Goal: Transaction & Acquisition: Purchase product/service

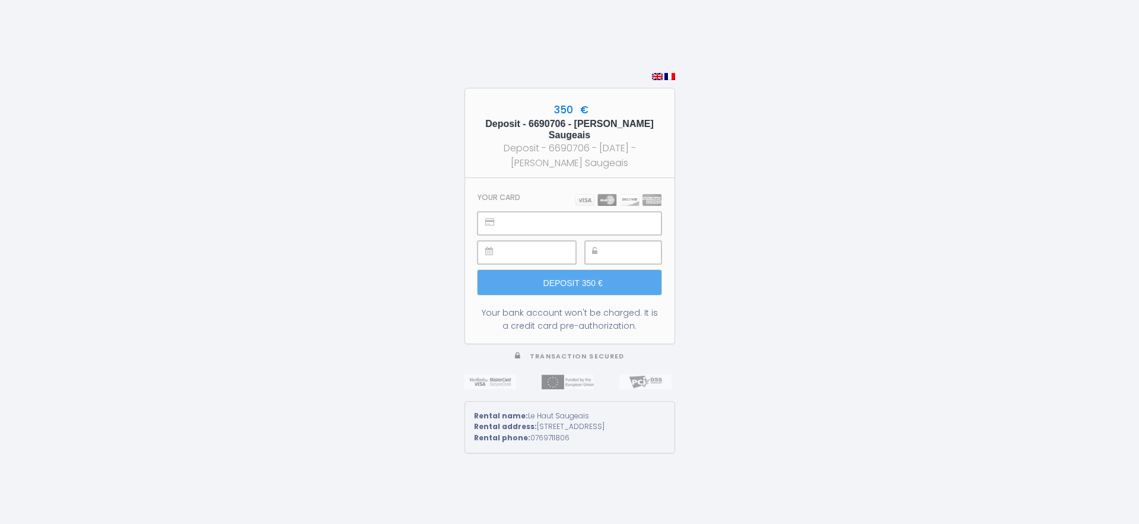
click at [801, 223] on div "350 € Deposit - 6690706 - [PERSON_NAME] Saugeais Deposit - 6690706 - [DATE] - […" at bounding box center [569, 262] width 1139 height 524
click at [842, 212] on div "350 € Deposit - 6690706 - [PERSON_NAME] Saugeais Deposit - 6690706 - [DATE] - […" at bounding box center [569, 262] width 1139 height 524
click at [604, 307] on div "Your bank account won't be charged. It is a credit card pre-authorization." at bounding box center [569, 319] width 183 height 26
click at [607, 194] on img at bounding box center [618, 200] width 86 height 12
click at [660, 73] on img at bounding box center [657, 76] width 11 height 7
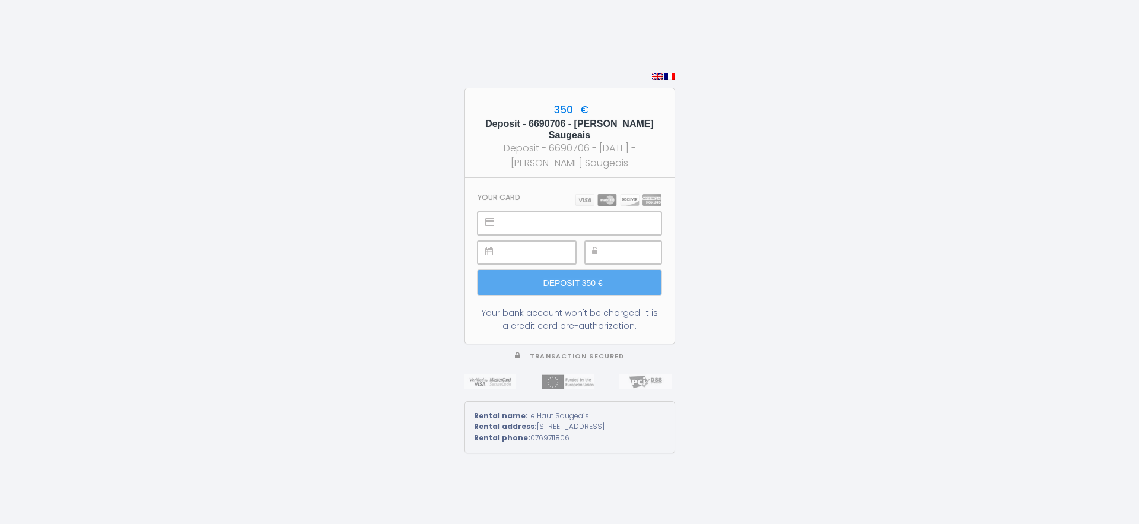
click at [666, 73] on img at bounding box center [669, 76] width 11 height 7
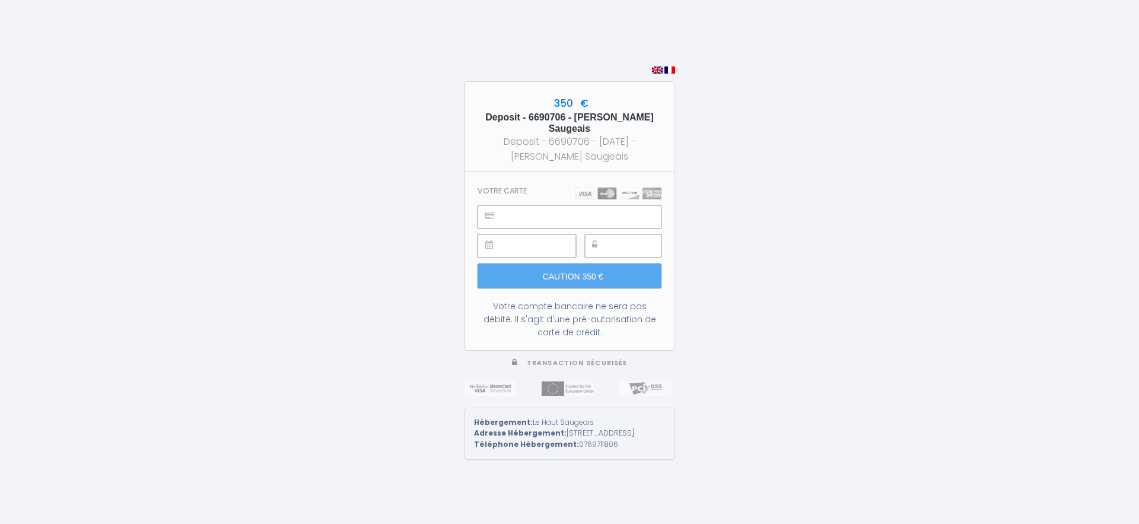
click at [654, 67] on img at bounding box center [657, 69] width 11 height 7
type input "Deposit 350 €"
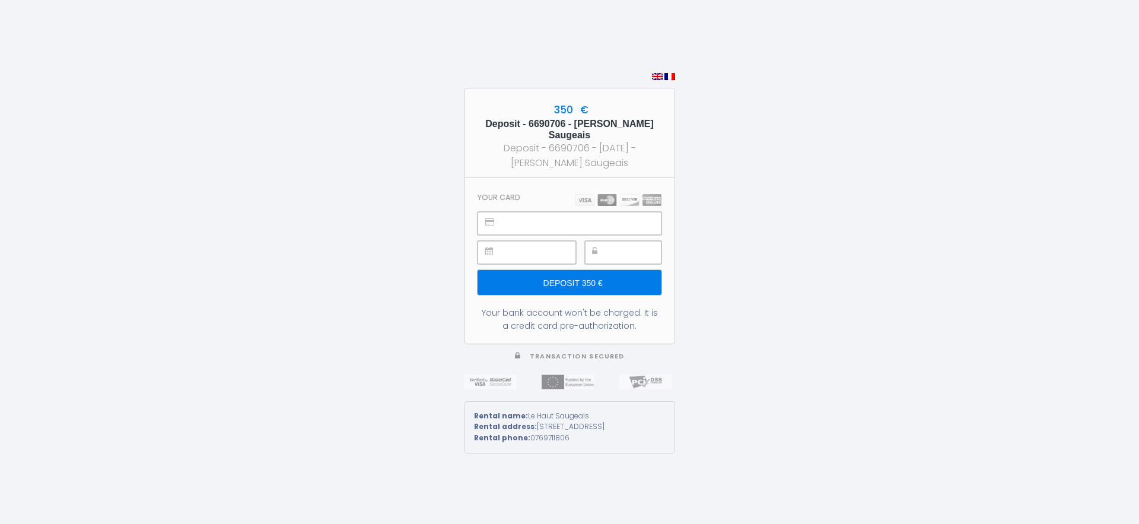
click at [823, 220] on div "350 € Deposit - 6690706 - [PERSON_NAME] Saugeais Deposit - 6690706 - [DATE] - […" at bounding box center [569, 262] width 1139 height 524
click at [592, 278] on input "Deposit 350 €" at bounding box center [569, 282] width 183 height 25
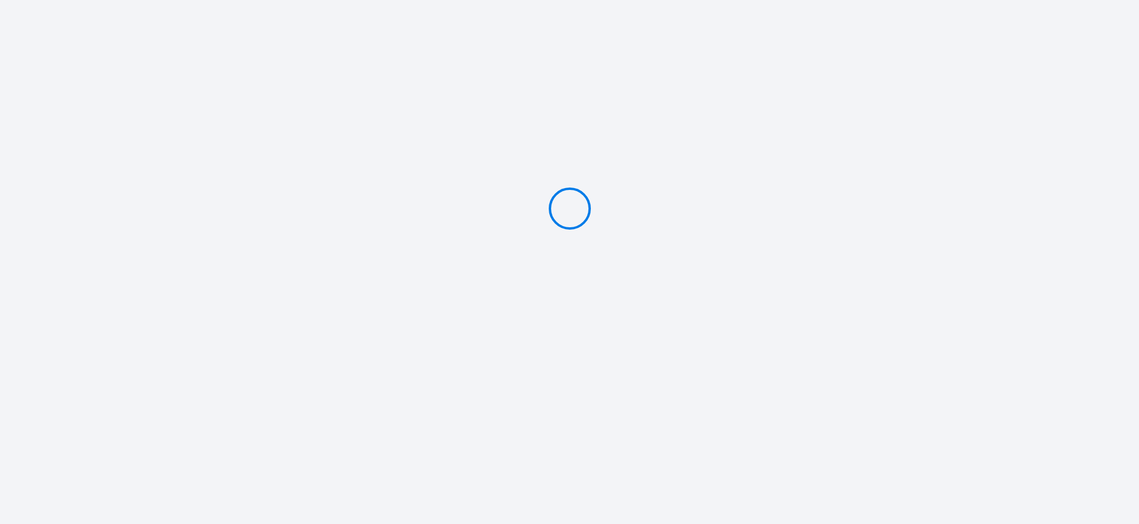
type input "Deposit 350 €"
click at [577, 220] on icon at bounding box center [570, 208] width 62 height 62
type input "Deposit 350 €"
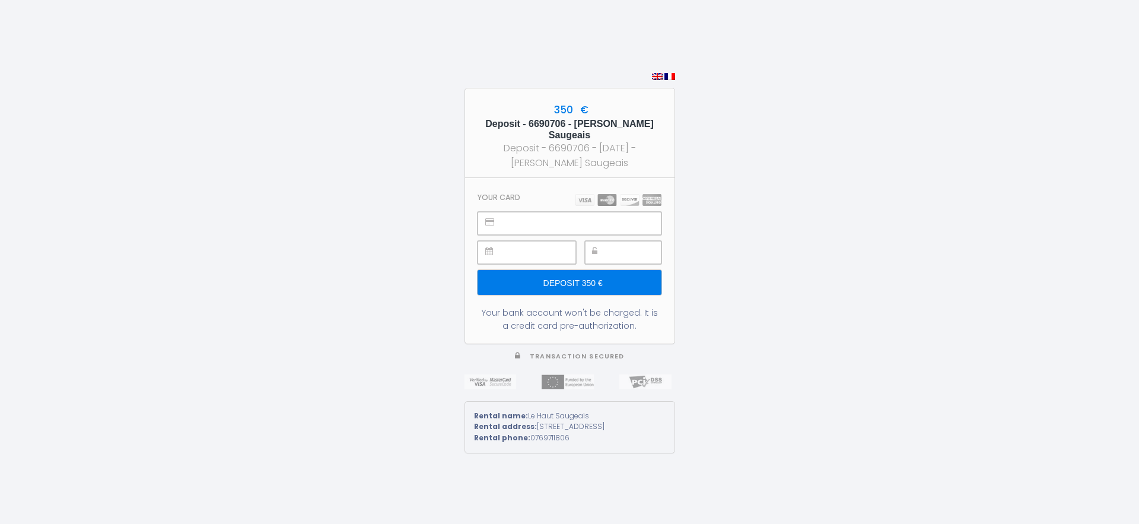
click at [795, 240] on div "350 € Deposit - 6690706 - [PERSON_NAME] Saugeais Deposit - 6690706 - [DATE] - […" at bounding box center [569, 262] width 1139 height 524
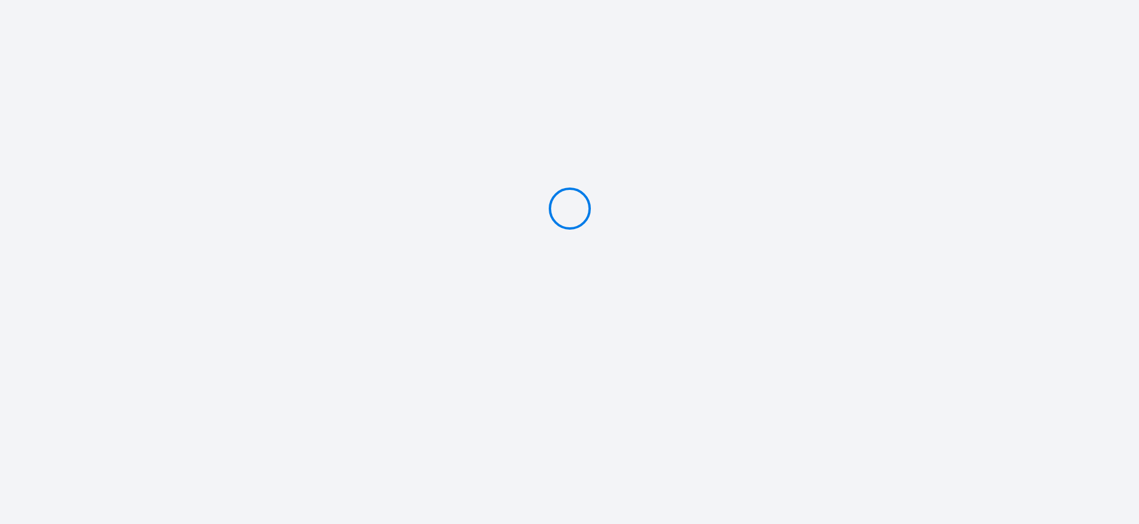
type input "Deposit 350 €"
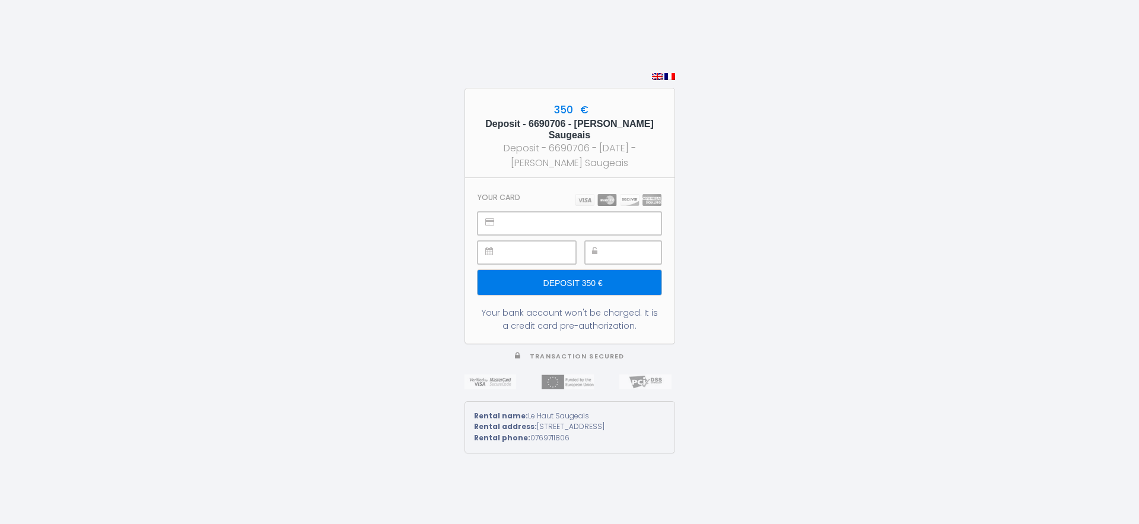
click at [863, 196] on div "350 € Deposit - 6690706 - [PERSON_NAME] Saugeais Deposit - 6690706 - [DATE] - […" at bounding box center [569, 262] width 1139 height 524
click at [582, 273] on input "Deposit 350 €" at bounding box center [569, 282] width 183 height 25
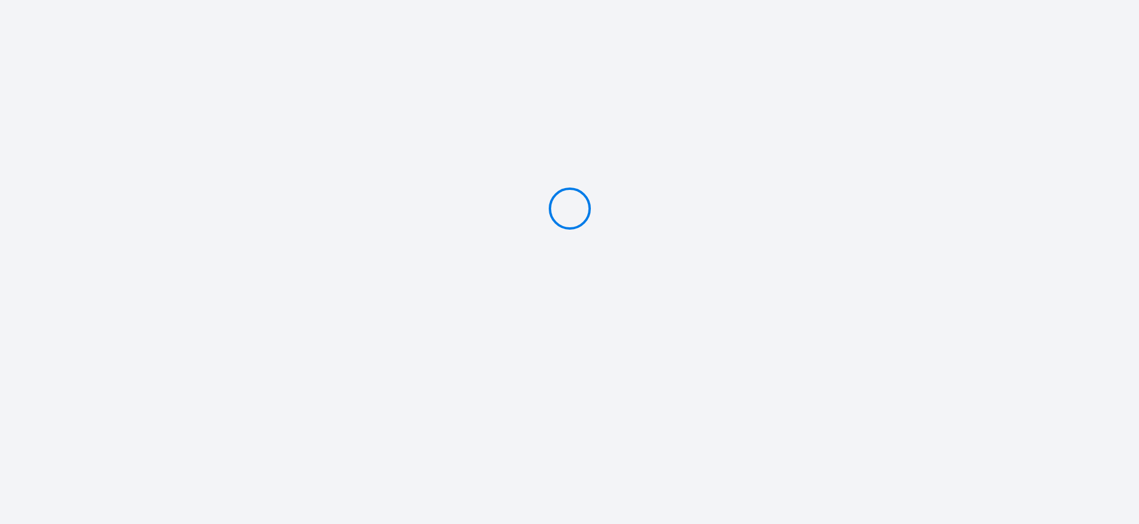
type input "Deposit 350 €"
click at [559, 215] on icon at bounding box center [569, 209] width 46 height 46
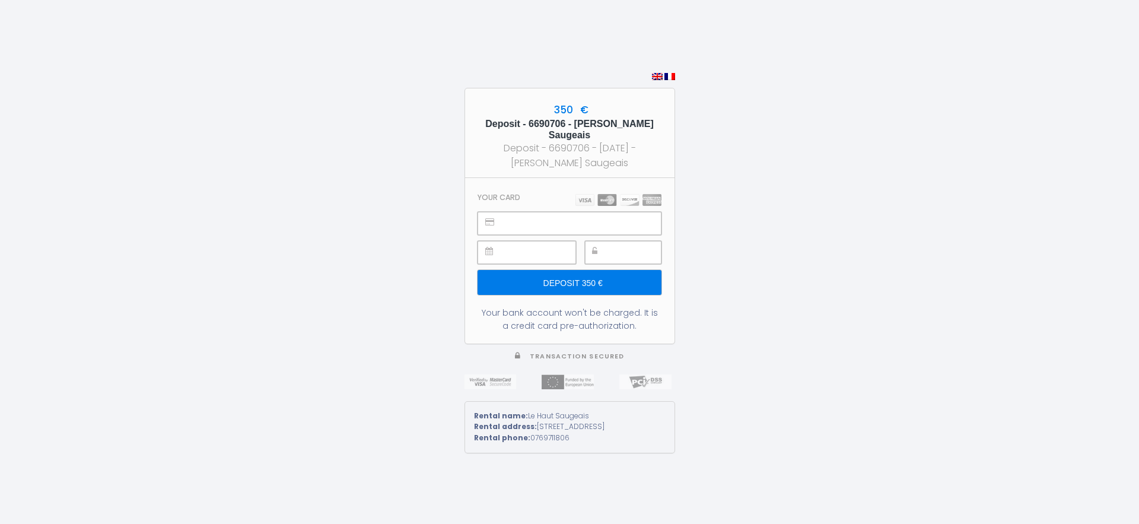
click at [590, 275] on input "Deposit 350 €" at bounding box center [569, 282] width 183 height 25
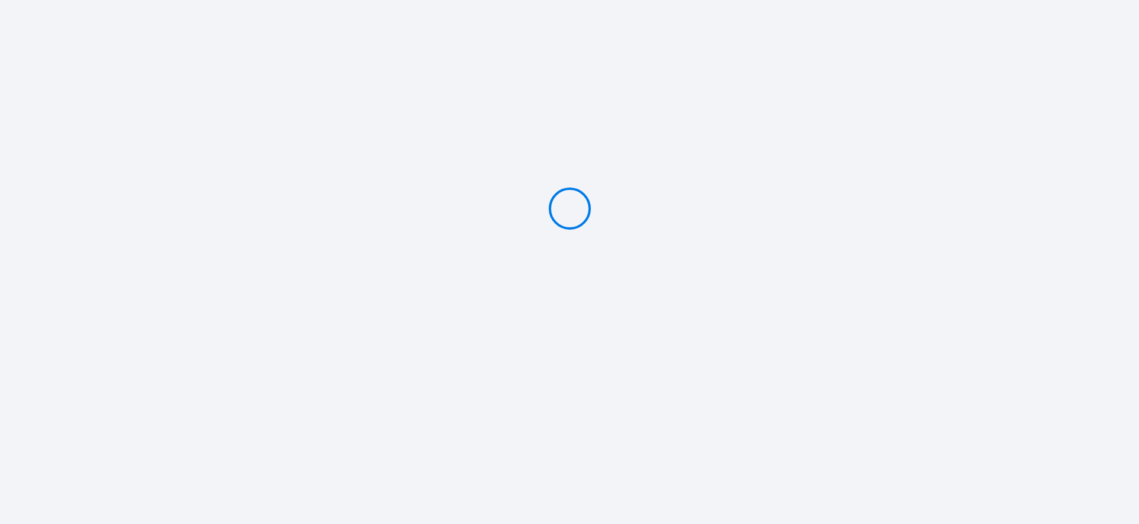
type input "Deposit 350 €"
